Goal: Task Accomplishment & Management: Manage account settings

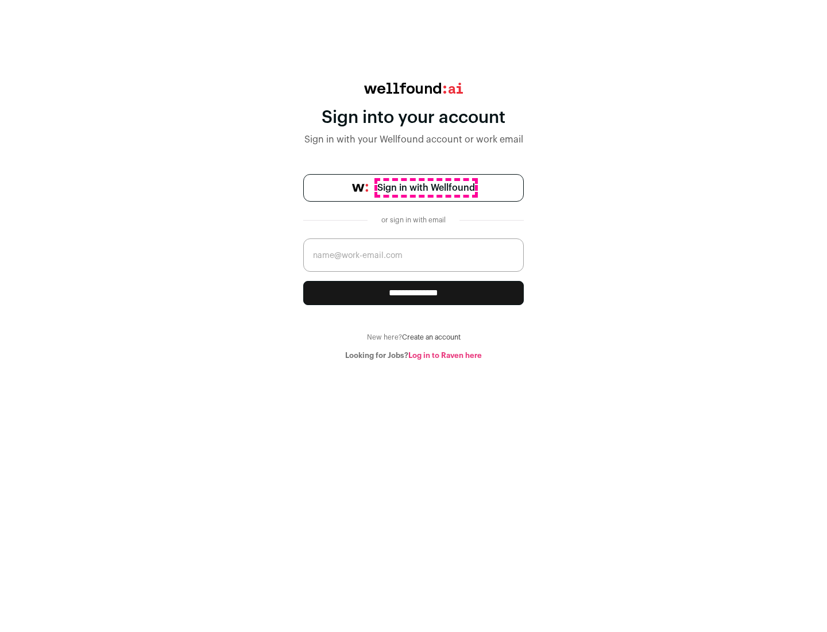
click at [426, 188] on span "Sign in with Wellfound" at bounding box center [426, 188] width 98 height 14
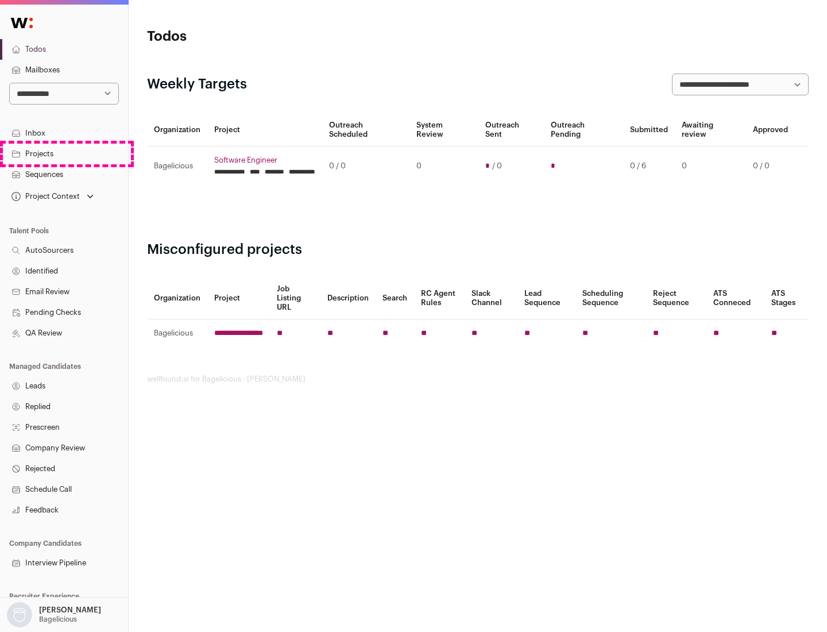
click at [64, 153] on link "Projects" at bounding box center [64, 154] width 128 height 21
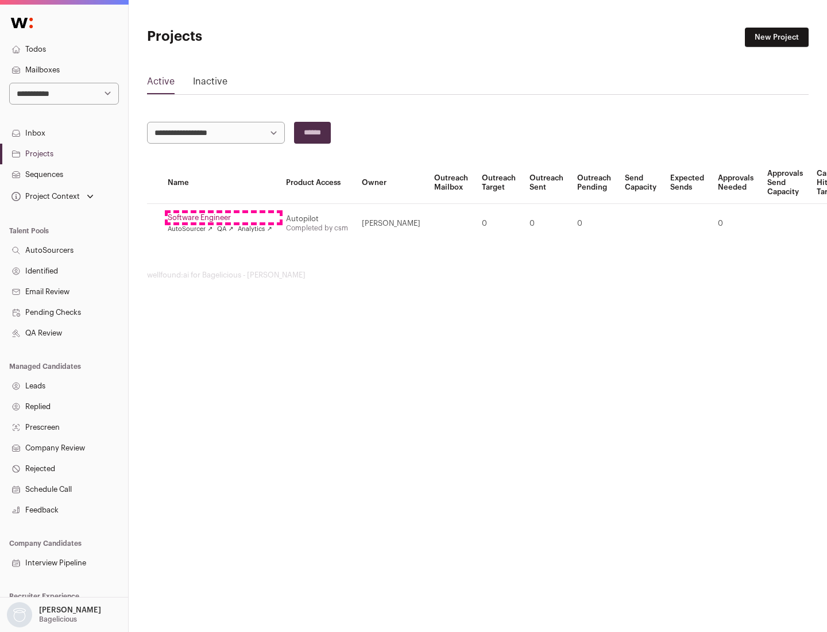
click at [223, 218] on link "Software Engineer" at bounding box center [220, 217] width 105 height 9
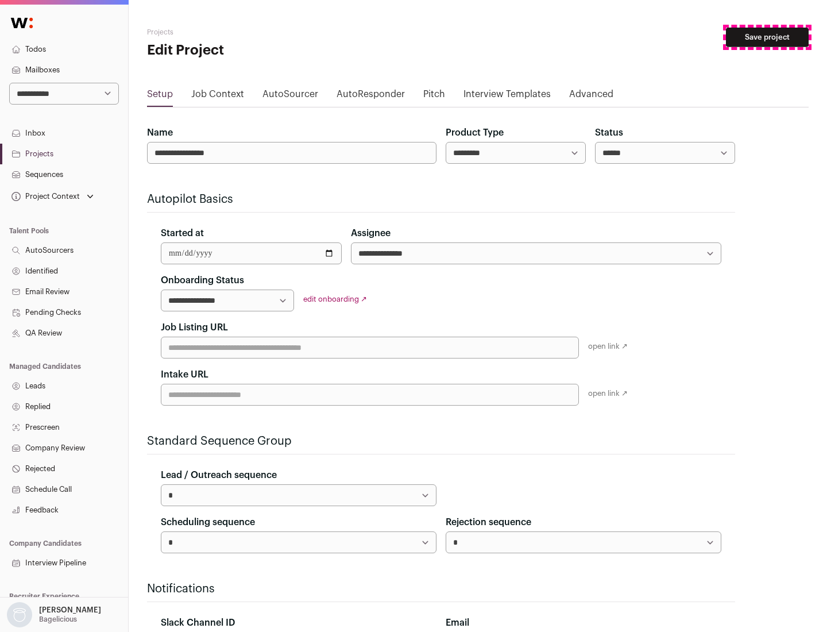
click at [768, 37] on button "Save project" at bounding box center [767, 38] width 83 height 20
